Goal: Task Accomplishment & Management: Use online tool/utility

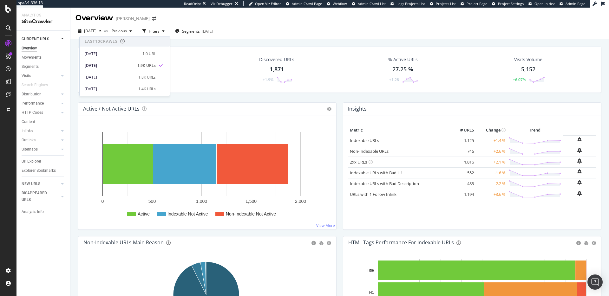
click at [316, 25] on div "[DATE] vs Previous Filters Segments [DATE]" at bounding box center [339, 31] width 539 height 16
click at [310, 20] on div "Overview PJ Salvage" at bounding box center [339, 16] width 539 height 16
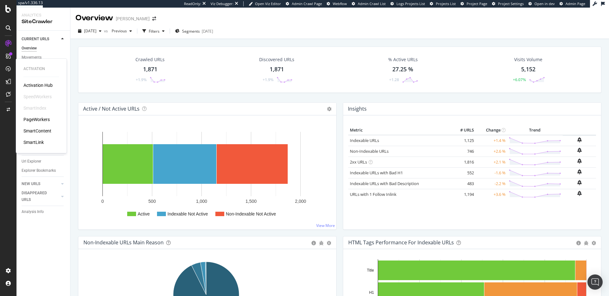
click at [34, 117] on div "PageWorkers" at bounding box center [36, 119] width 26 height 6
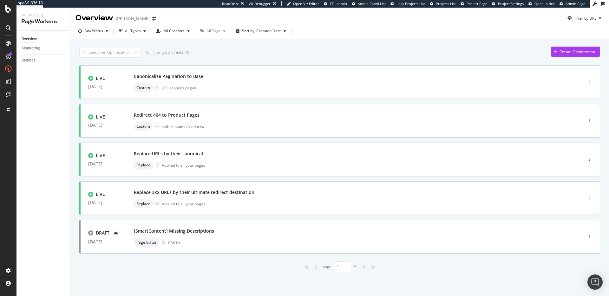
click at [267, 58] on div "Only Split Tests ( 0 ) Create Optimization LIVE [DATE] Canonicalize Pagination …" at bounding box center [339, 157] width 521 height 229
click at [302, 47] on div "Only Split Tests ( 0 ) Create Optimization" at bounding box center [339, 52] width 521 height 11
click at [554, 53] on icon "button" at bounding box center [555, 52] width 3 height 4
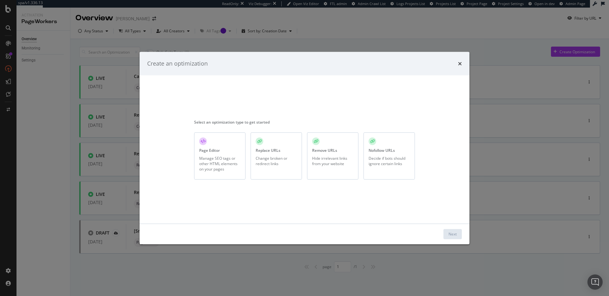
click at [216, 150] on div "Page Editor" at bounding box center [209, 150] width 21 height 5
click at [445, 235] on button "Next" at bounding box center [453, 234] width 18 height 10
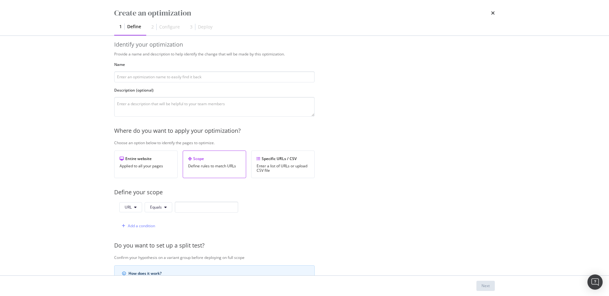
scroll to position [12, 0]
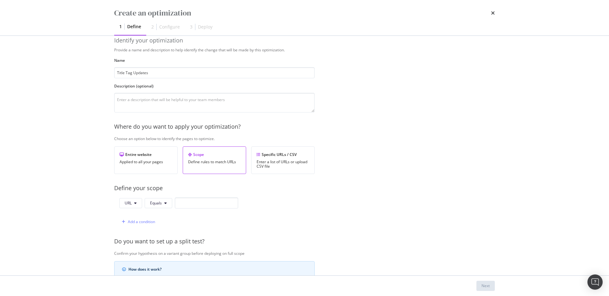
type input "Title Tag Updates"
click at [370, 115] on div "Provide a name and description to help identify the change that will be made by…" at bounding box center [304, 218] width 381 height 342
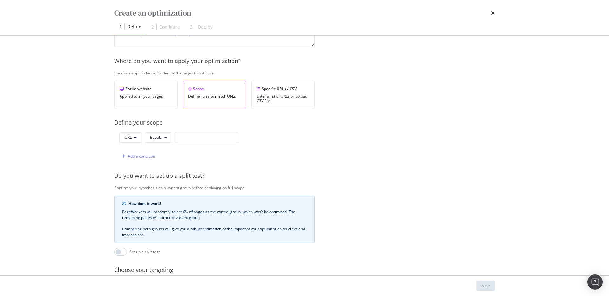
scroll to position [82, 0]
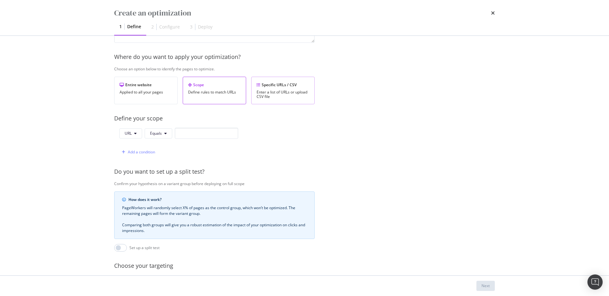
click at [264, 92] on div "Enter a list of URLs or upload CSV file" at bounding box center [283, 94] width 53 height 9
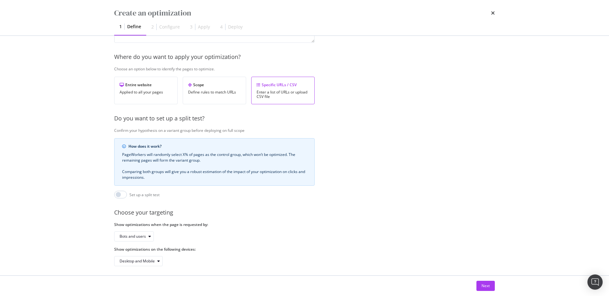
click at [350, 98] on div "Provide a name and description to help identify the change that will be made by…" at bounding box center [304, 121] width 381 height 289
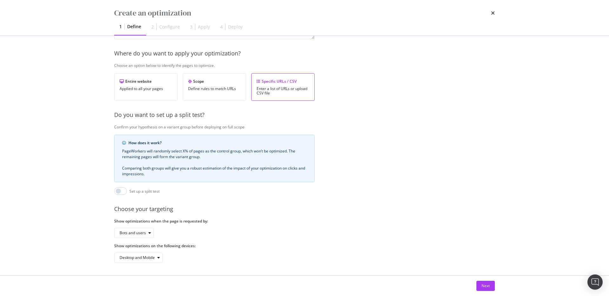
click at [94, 178] on div "Create an optimization 1 Define 2 Configure 3 Apply 4 Deploy Identify your opti…" at bounding box center [304, 148] width 609 height 296
click at [489, 285] on div "Next" at bounding box center [486, 285] width 8 height 5
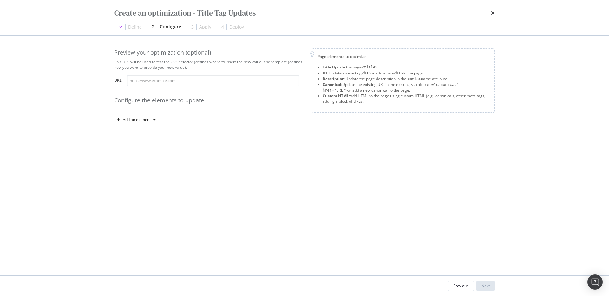
click at [283, 123] on div "Add an element" at bounding box center [209, 120] width 190 height 10
click at [150, 118] on div "Add an element" at bounding box center [137, 120] width 28 height 4
click at [209, 109] on div "Preview your optimization (optional) This URL will be used to test the CSS Sele…" at bounding box center [209, 87] width 190 height 76
drag, startPoint x: 322, startPoint y: 66, endPoint x: 367, endPoint y: 106, distance: 60.0
click at [367, 106] on div "Title: Update the page <title> . H1: Update an existing <h1> or add a new <h1> …" at bounding box center [404, 85] width 172 height 43
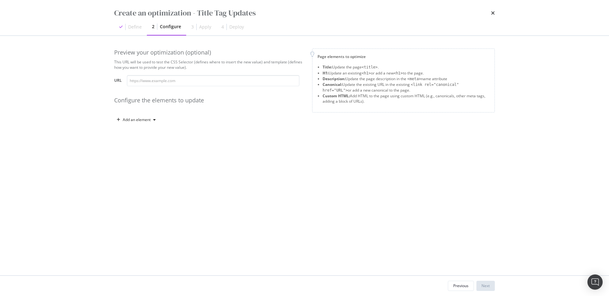
click at [267, 117] on div "Add an element" at bounding box center [209, 120] width 190 height 10
click at [138, 120] on div "Add an element" at bounding box center [137, 120] width 28 height 4
click at [140, 129] on div "Title" at bounding box center [139, 132] width 43 height 8
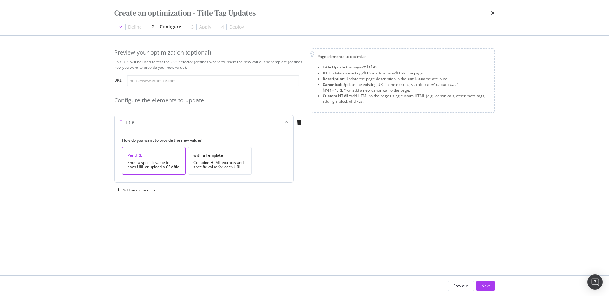
click at [162, 165] on div "Enter a specific value for each URL or upload a CSV file" at bounding box center [154, 165] width 53 height 9
click at [143, 192] on div "Add an element" at bounding box center [137, 190] width 28 height 4
click at [87, 196] on div "Create an optimization - Title Tag Updates Define 2 Configure 3 Apply 4 Deploy …" at bounding box center [304, 148] width 609 height 296
click at [483, 284] on div "Next" at bounding box center [486, 285] width 8 height 5
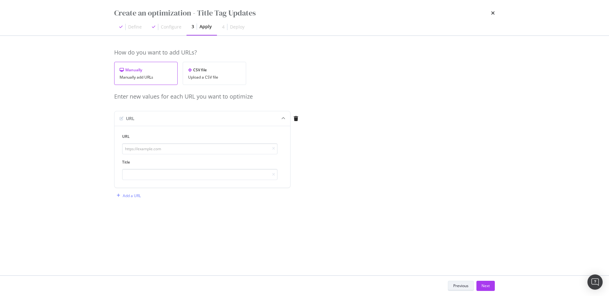
click at [456, 288] on div "Previous" at bounding box center [460, 285] width 15 height 5
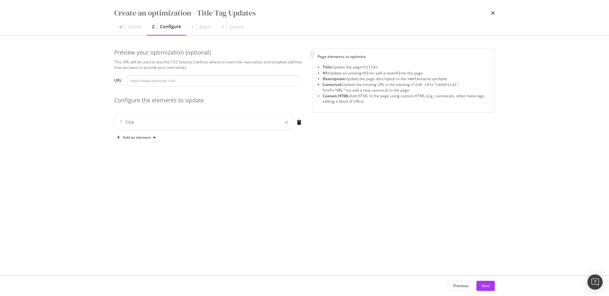
drag, startPoint x: 430, startPoint y: 242, endPoint x: 465, endPoint y: 274, distance: 47.6
click at [458, 271] on div "Preview your optimization (optional) This URL will be used to test the CSS Sele…" at bounding box center [305, 156] width 406 height 240
click at [487, 287] on div "Next" at bounding box center [486, 285] width 8 height 5
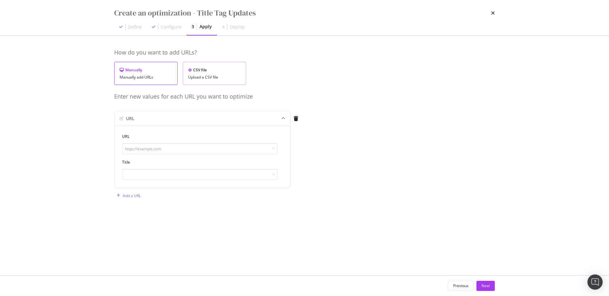
click at [214, 80] on div "Upload a CSV file" at bounding box center [214, 77] width 53 height 4
click at [186, 123] on div "Upload .CSV file" at bounding box center [304, 119] width 381 height 10
click at [493, 13] on icon "times" at bounding box center [493, 12] width 4 height 5
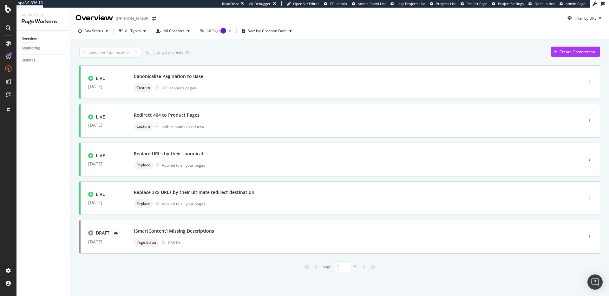
click at [316, 47] on div "Only Split Tests ( 0 ) Create Optimization" at bounding box center [339, 52] width 521 height 11
click at [246, 77] on div "Canonicalize Pagination to Base" at bounding box center [345, 76] width 422 height 9
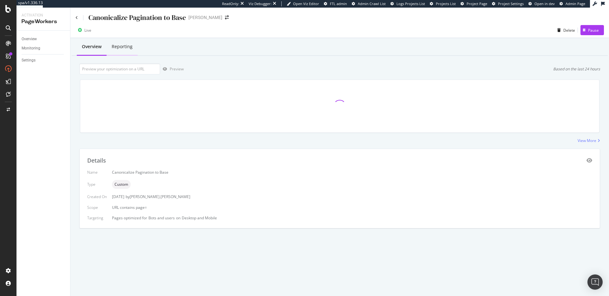
click at [118, 47] on div "Reporting" at bounding box center [122, 46] width 21 height 6
